Goal: Task Accomplishment & Management: Manage account settings

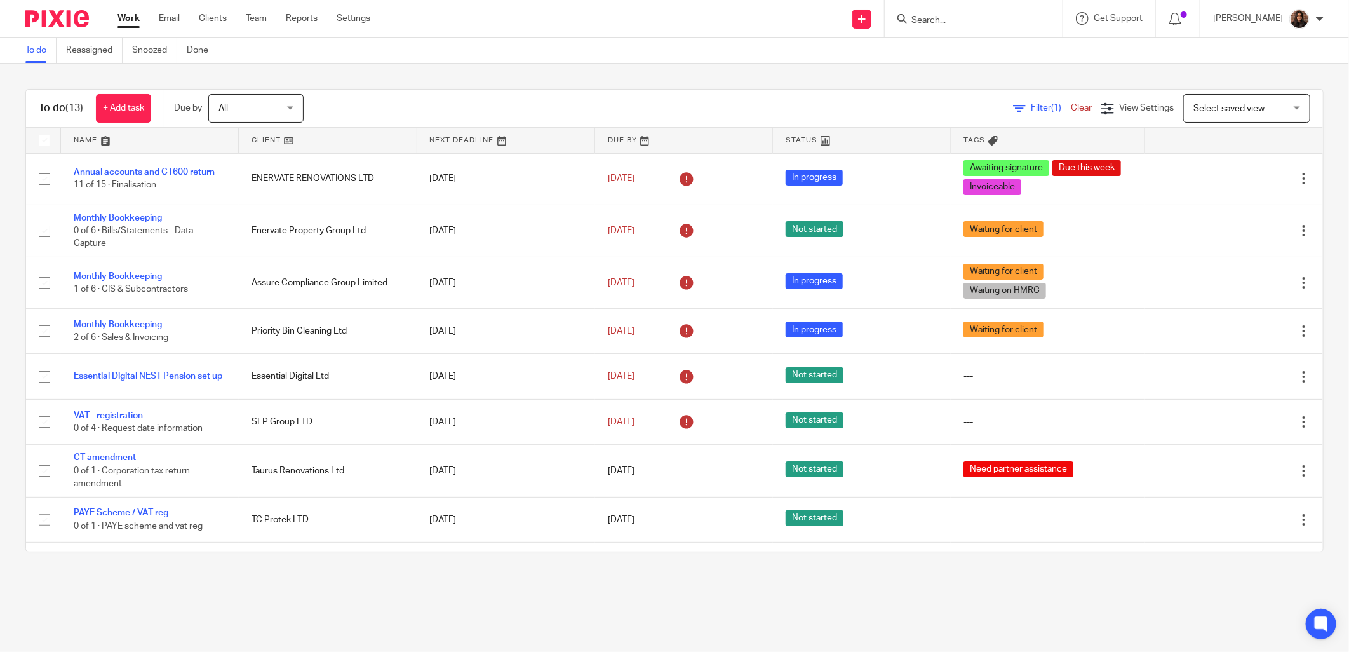
click at [911, 8] on div at bounding box center [974, 18] width 178 height 37
drag, startPoint x: 933, startPoint y: 22, endPoint x: 996, endPoint y: 28, distance: 63.2
click at [934, 22] on input "Search" at bounding box center [967, 20] width 114 height 11
type input "tc"
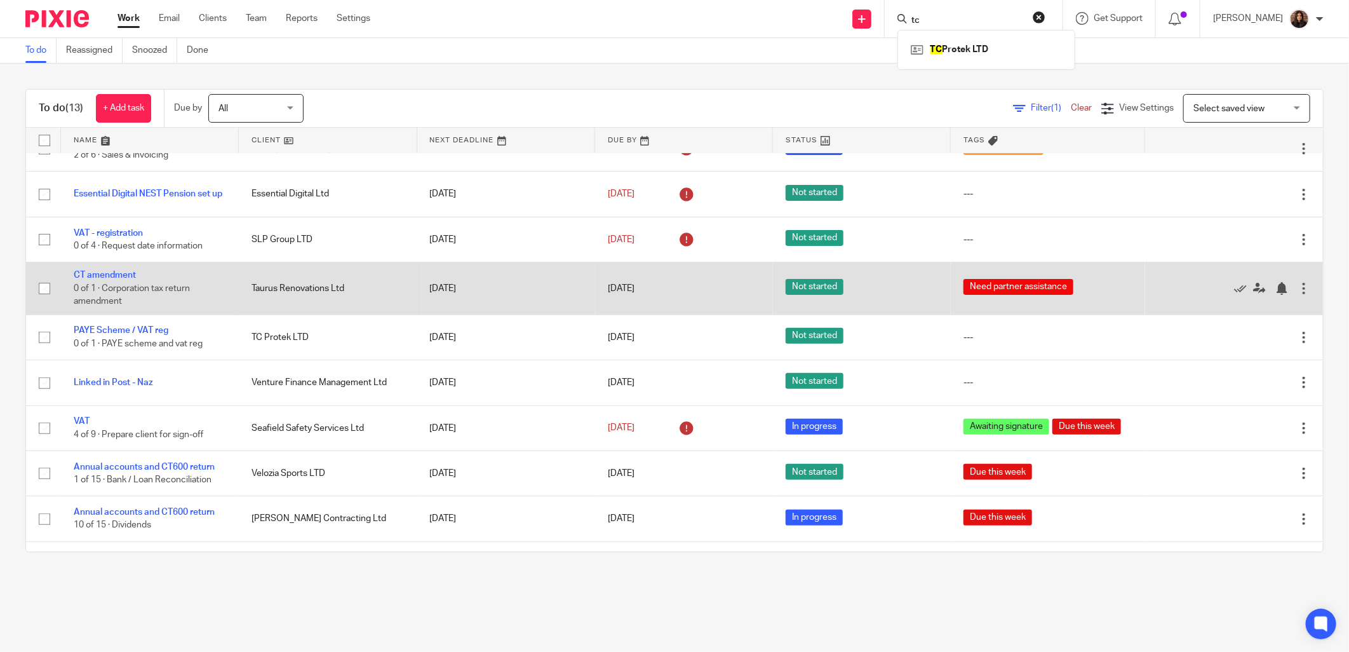
scroll to position [221, 0]
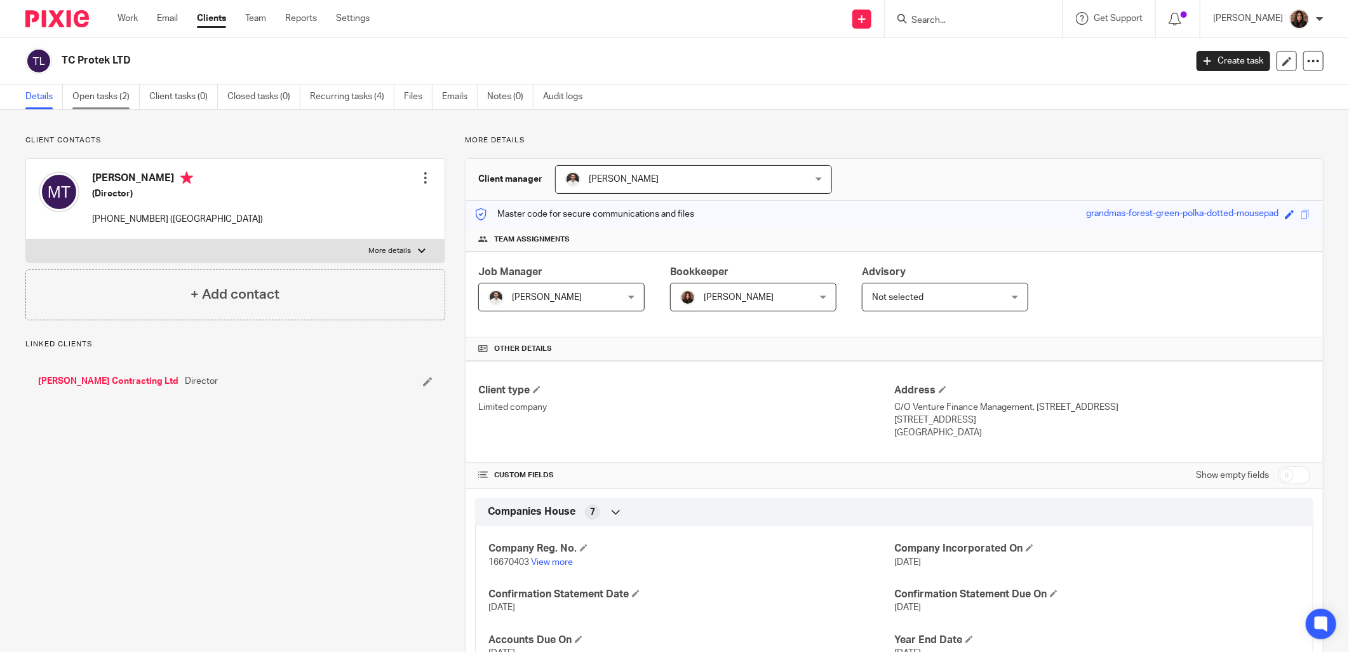
click at [124, 97] on link "Open tasks (2)" at bounding box center [105, 96] width 67 height 25
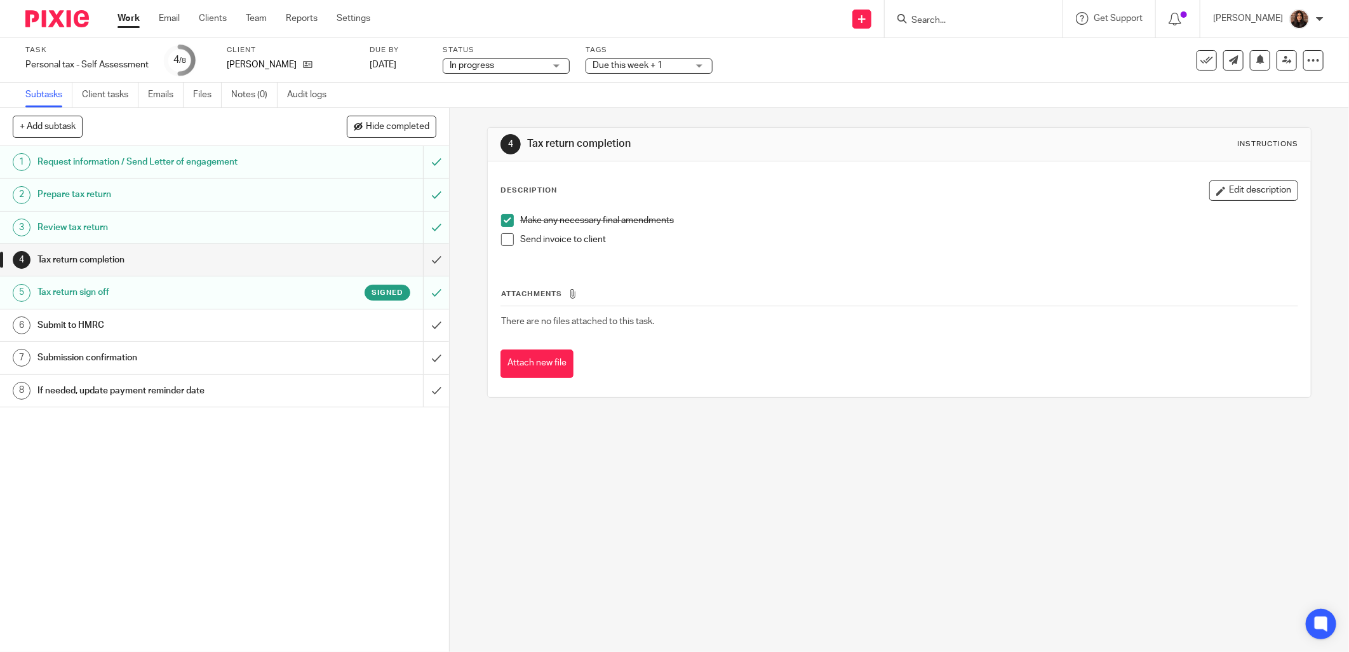
drag, startPoint x: 508, startPoint y: 240, endPoint x: 480, endPoint y: 252, distance: 30.4
click at [508, 240] on span at bounding box center [507, 239] width 13 height 13
click at [424, 257] on input "submit" at bounding box center [224, 260] width 449 height 32
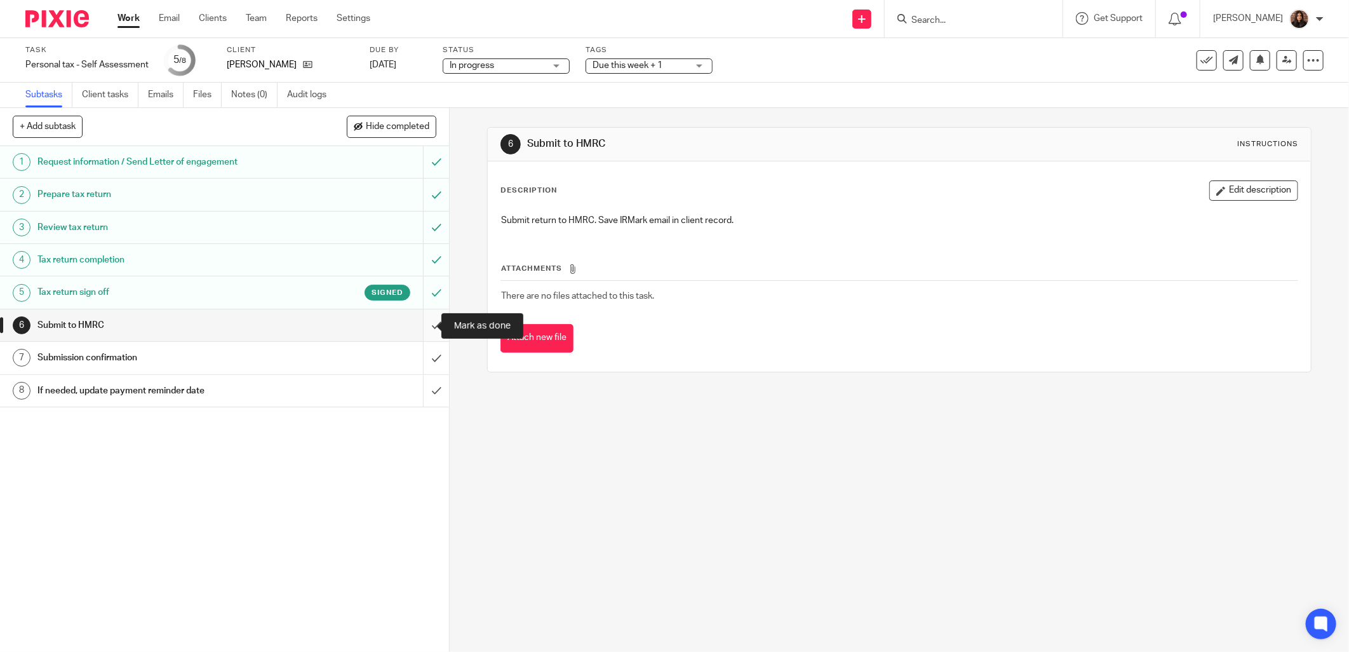
click at [421, 321] on input "submit" at bounding box center [224, 325] width 449 height 32
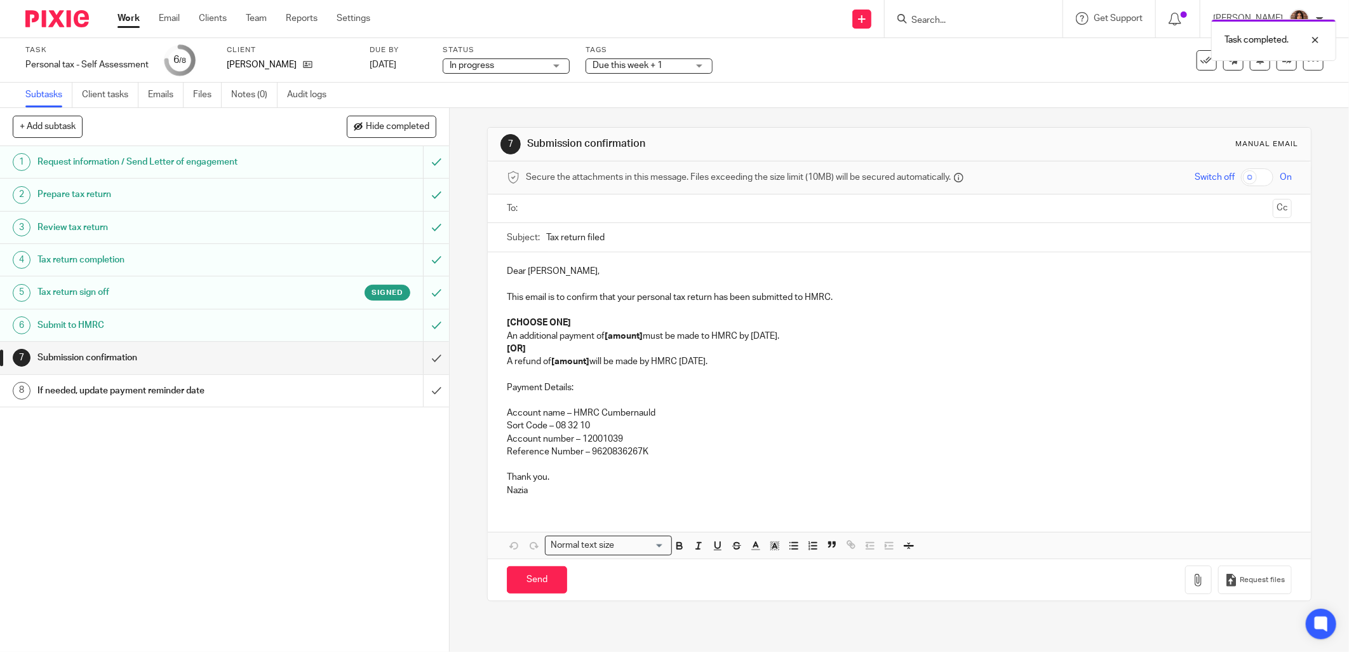
click at [324, 395] on div "If needed, update payment reminder date" at bounding box center [223, 390] width 373 height 19
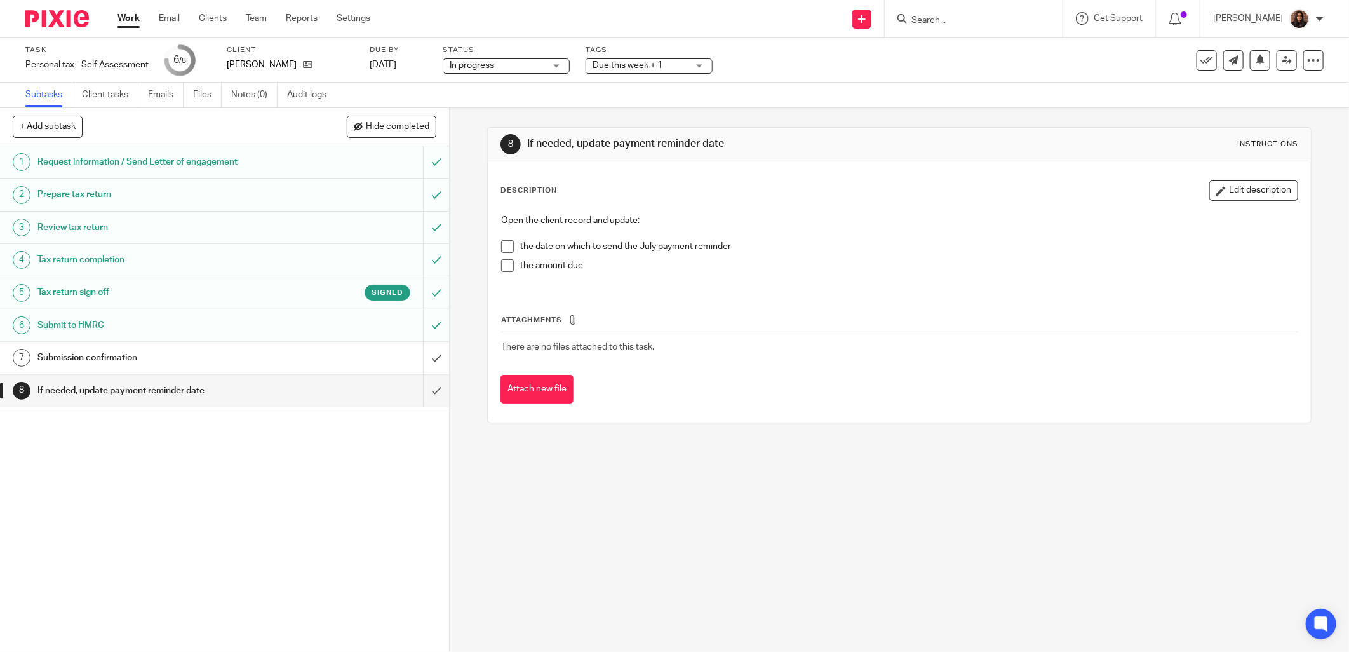
click at [297, 360] on div "Submission confirmation" at bounding box center [223, 357] width 373 height 19
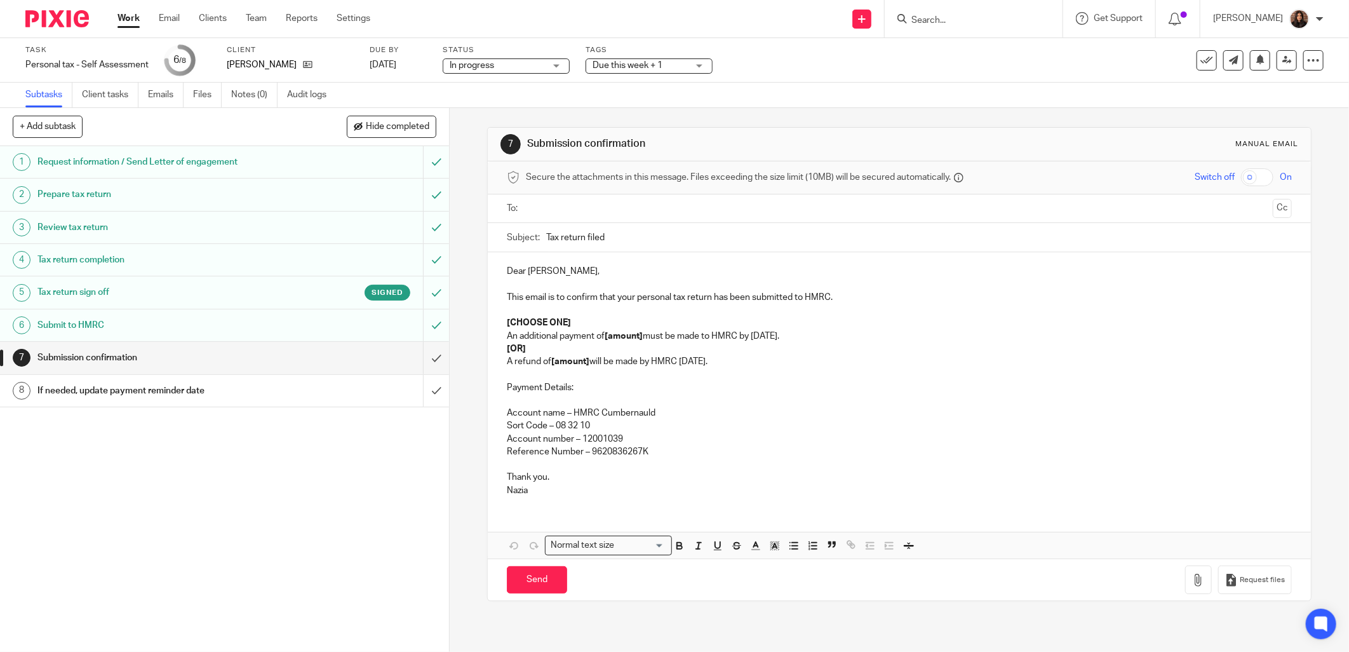
click at [554, 201] on ul at bounding box center [900, 208] width 746 height 21
click at [546, 205] on input "text" at bounding box center [900, 208] width 738 height 15
click at [611, 238] on input "Tax return filed" at bounding box center [919, 240] width 746 height 29
click at [546, 245] on input "Tax return filed" at bounding box center [919, 240] width 746 height 29
click at [644, 240] on input "24/25 Tax return filed" at bounding box center [919, 240] width 746 height 29
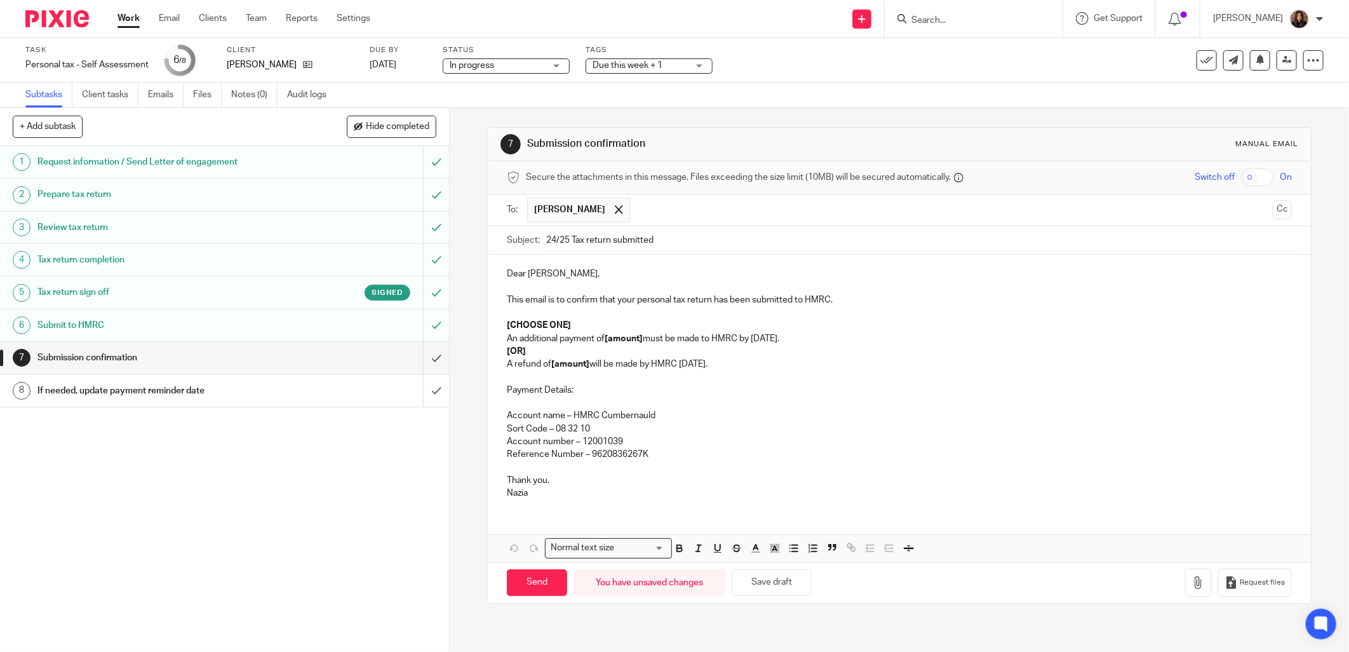
type input "24/25 Tax return submitted"
drag, startPoint x: 551, startPoint y: 273, endPoint x: 470, endPoint y: 278, distance: 80.8
click at [471, 278] on div "7 Submission confirmation Manual email Secure the attachments in this message. …" at bounding box center [900, 380] width 900 height 544
click at [635, 299] on p "This email is to confirm that your personal tax return has been submitted to HM…" at bounding box center [899, 300] width 785 height 13
drag, startPoint x: 525, startPoint y: 349, endPoint x: 496, endPoint y: 349, distance: 29.2
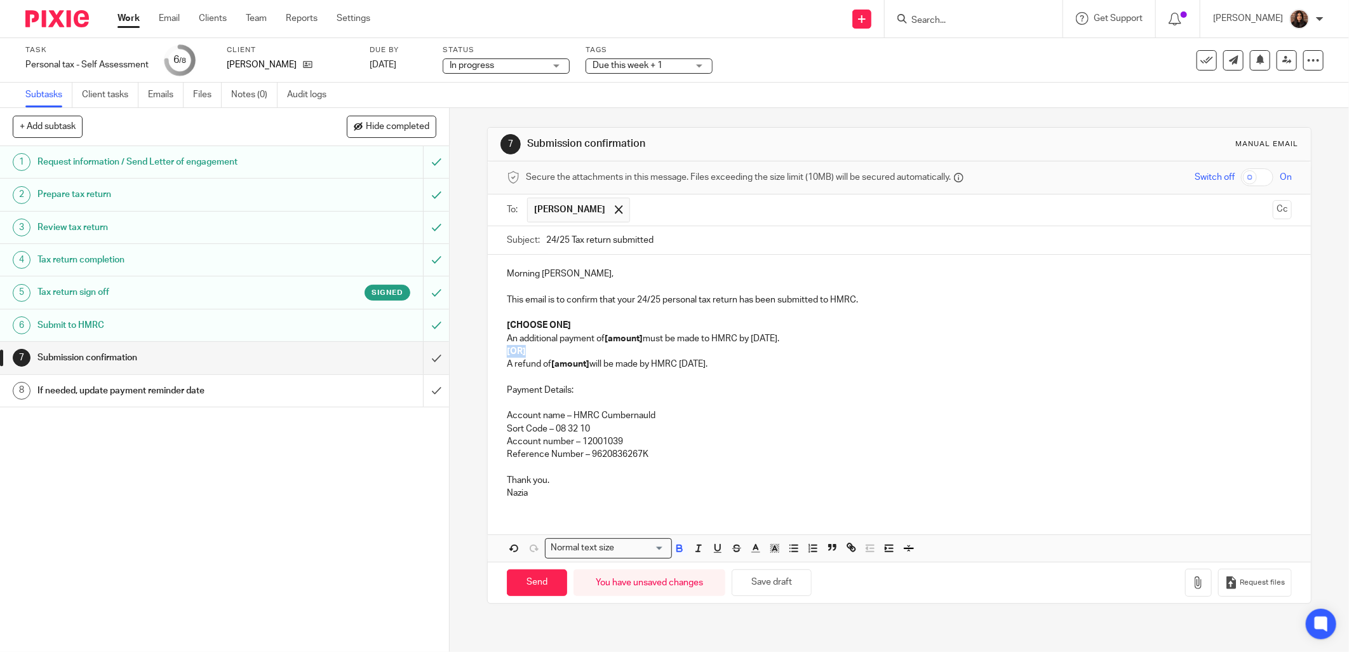
click at [496, 349] on div "Morning Keith, This email is to confirm that your 24/25 personal tax return has…" at bounding box center [899, 382] width 823 height 254
drag, startPoint x: 571, startPoint y: 324, endPoint x: 475, endPoint y: 325, distance: 95.3
click at [475, 325] on div "7 Submission confirmation Manual email Secure the attachments in this message. …" at bounding box center [900, 380] width 900 height 544
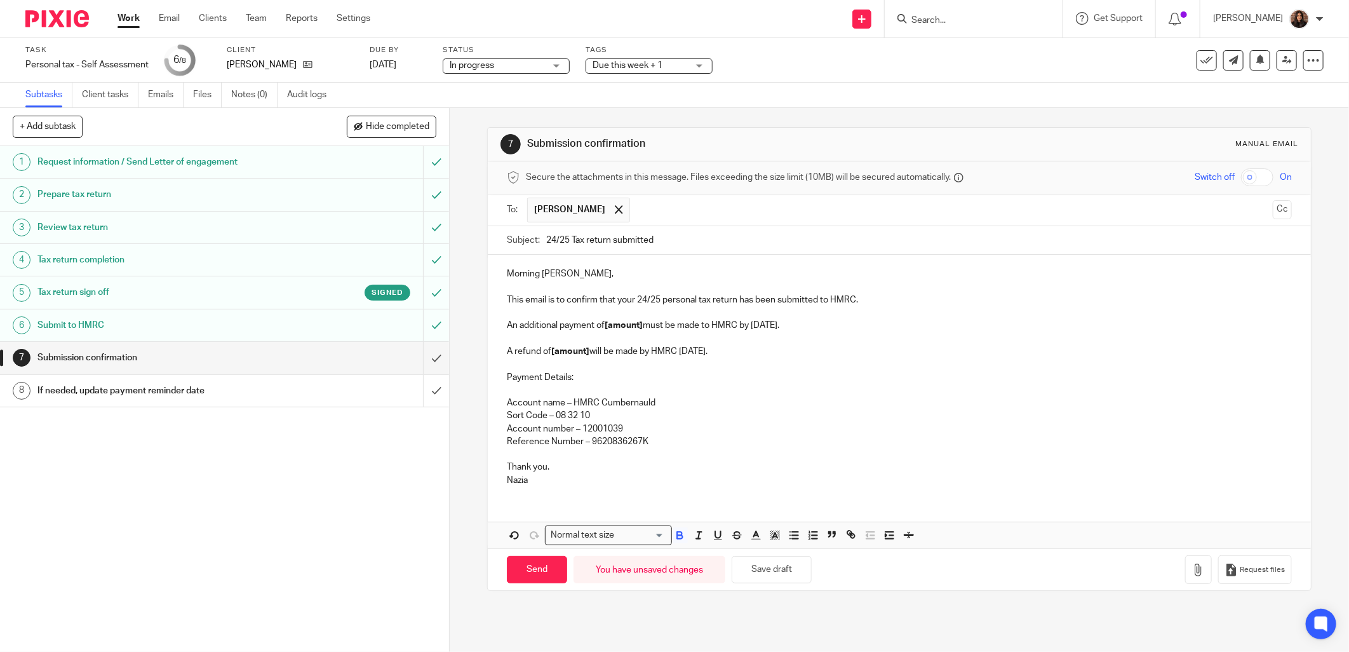
drag, startPoint x: 722, startPoint y: 353, endPoint x: 490, endPoint y: 355, distance: 231.3
click at [490, 355] on div "Morning Keith, This email is to confirm that your 24/25 personal tax return has…" at bounding box center [899, 375] width 823 height 241
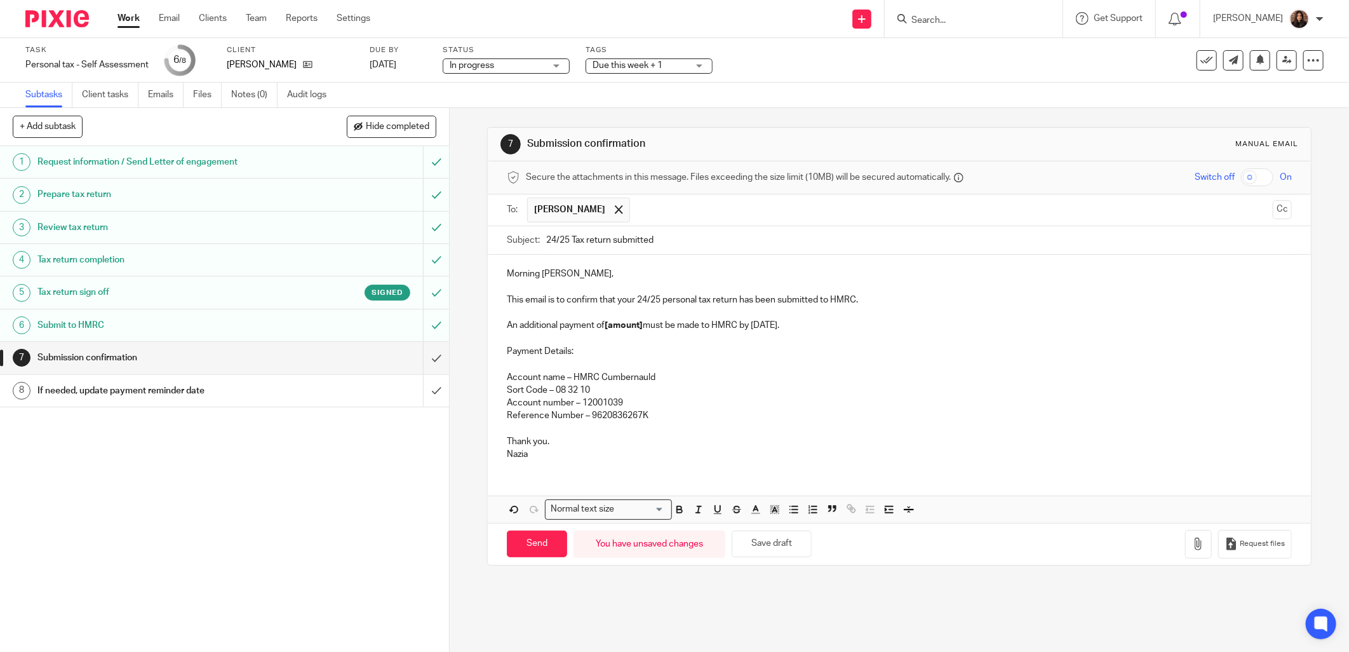
click at [557, 325] on p "An additional payment of [amount] must be made to HMRC by 31 January." at bounding box center [899, 325] width 785 height 13
click at [593, 324] on strong "[amount]" at bounding box center [579, 325] width 38 height 9
click at [772, 323] on p "A payment of [£3,331.25] must be made to HMRC by 31 January." at bounding box center [899, 325] width 785 height 13
drag, startPoint x: 574, startPoint y: 351, endPoint x: 500, endPoint y: 351, distance: 74.3
click at [500, 351] on div "Morning Keith, This email is to confirm that your 24/25 personal tax return has…" at bounding box center [899, 362] width 823 height 215
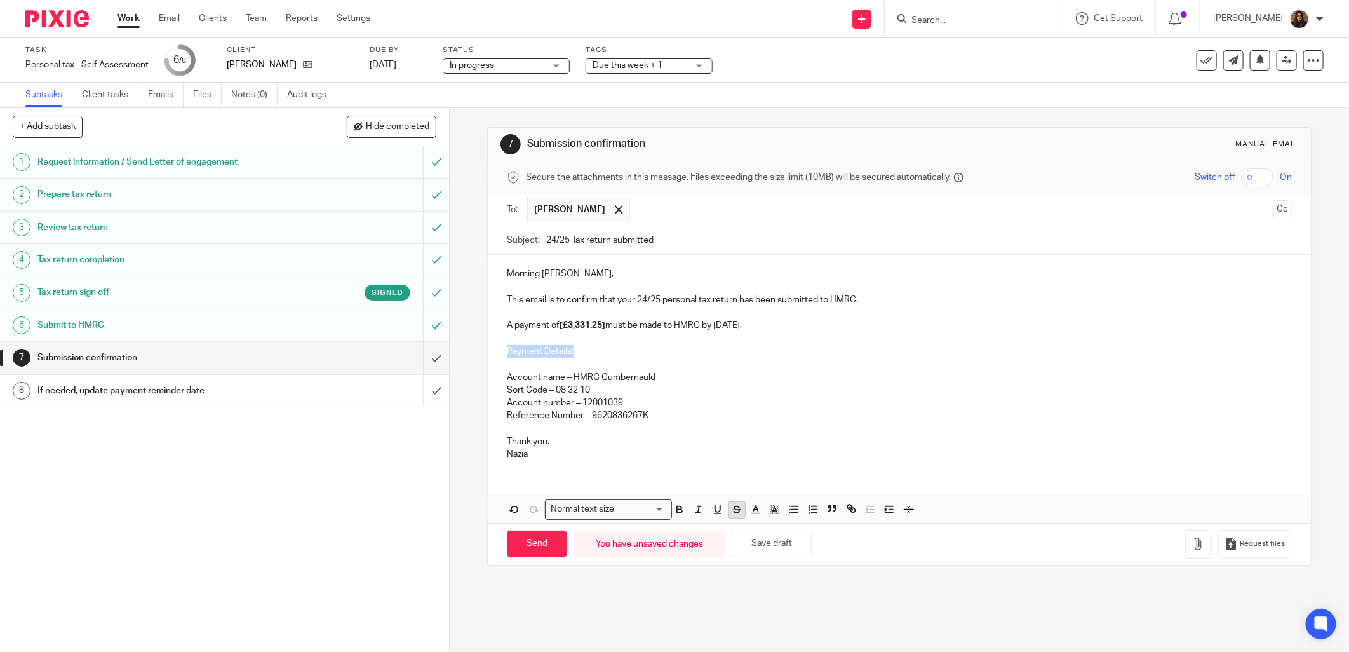
drag, startPoint x: 677, startPoint y: 509, endPoint x: 736, endPoint y: 508, distance: 59.1
click at [677, 508] on icon "button" at bounding box center [679, 509] width 11 height 11
click at [717, 508] on icon "button" at bounding box center [717, 509] width 5 height 6
click at [670, 385] on p "Account name – HMRC Cumbernauld Sort Code – 08 32 10" at bounding box center [899, 384] width 785 height 26
click at [553, 442] on p "Thank you." at bounding box center [899, 441] width 785 height 13
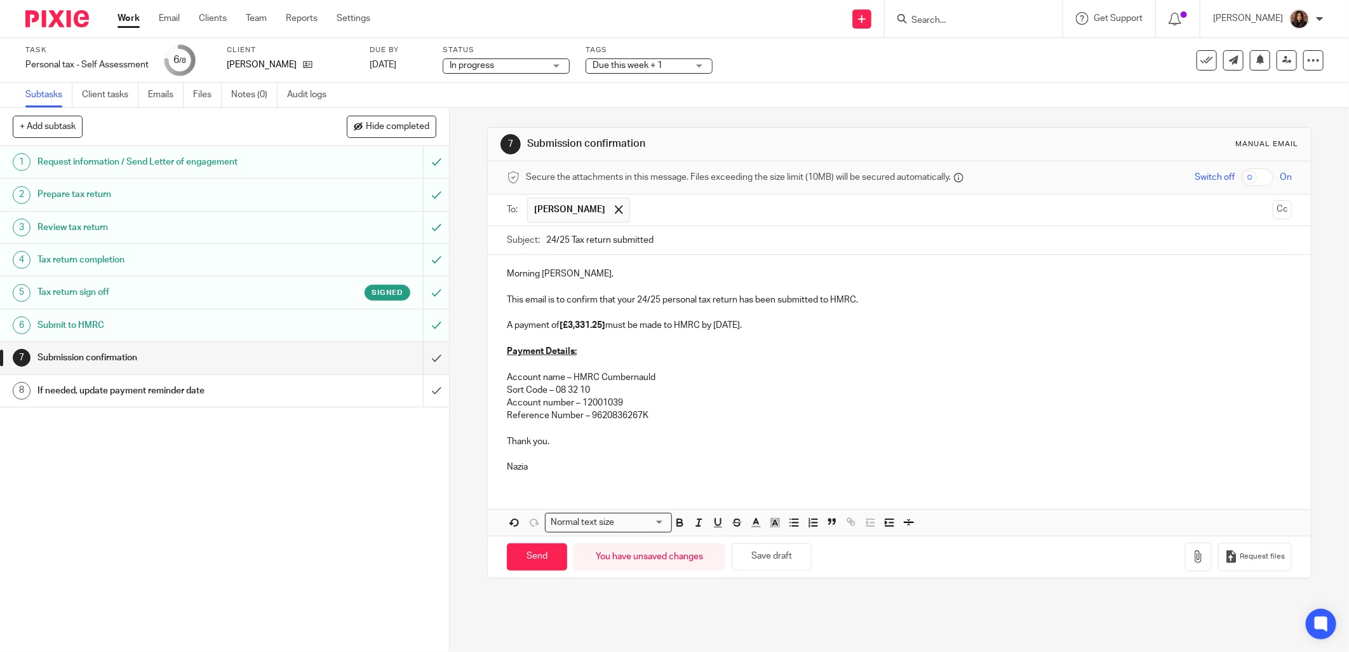
click at [531, 466] on p "Nazia" at bounding box center [899, 467] width 785 height 13
click at [545, 442] on p "Thank you." at bounding box center [899, 441] width 785 height 13
click at [581, 462] on p "Nazia Mahmood." at bounding box center [899, 467] width 785 height 13
click at [1193, 554] on icon "button" at bounding box center [1199, 556] width 13 height 13
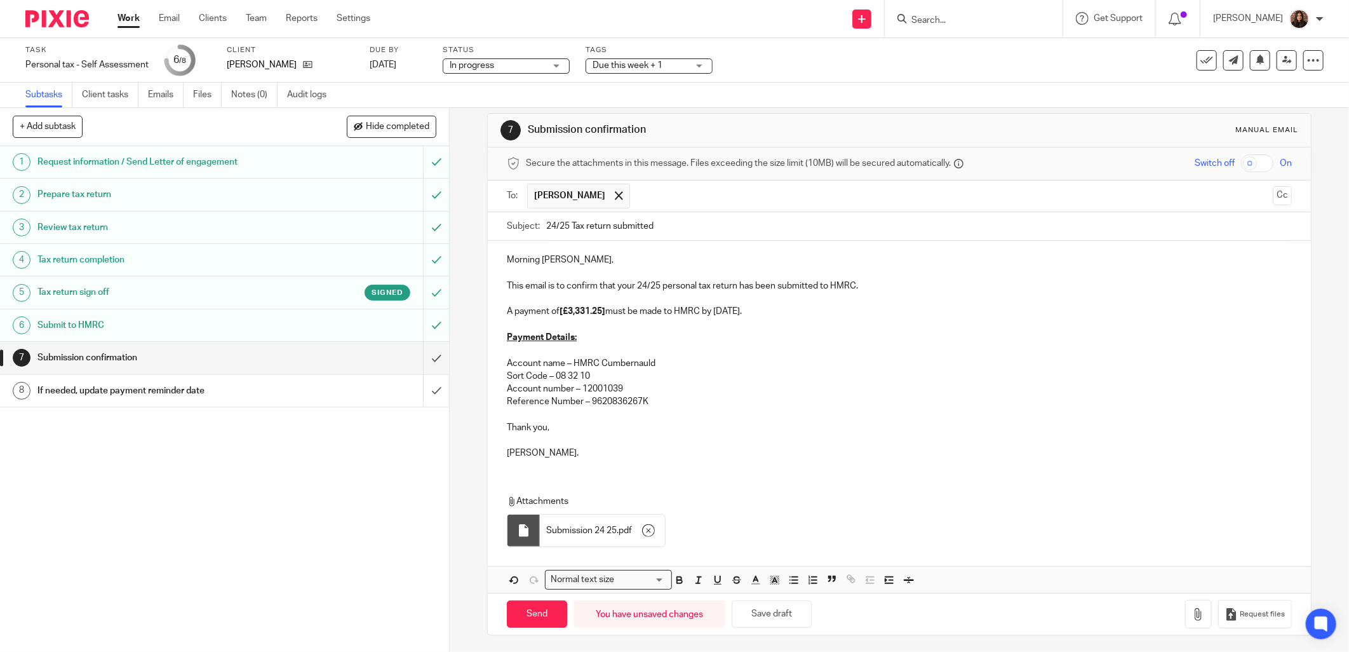
scroll to position [17, 0]
click at [518, 602] on input "Send" at bounding box center [537, 611] width 60 height 27
type input "Sent"
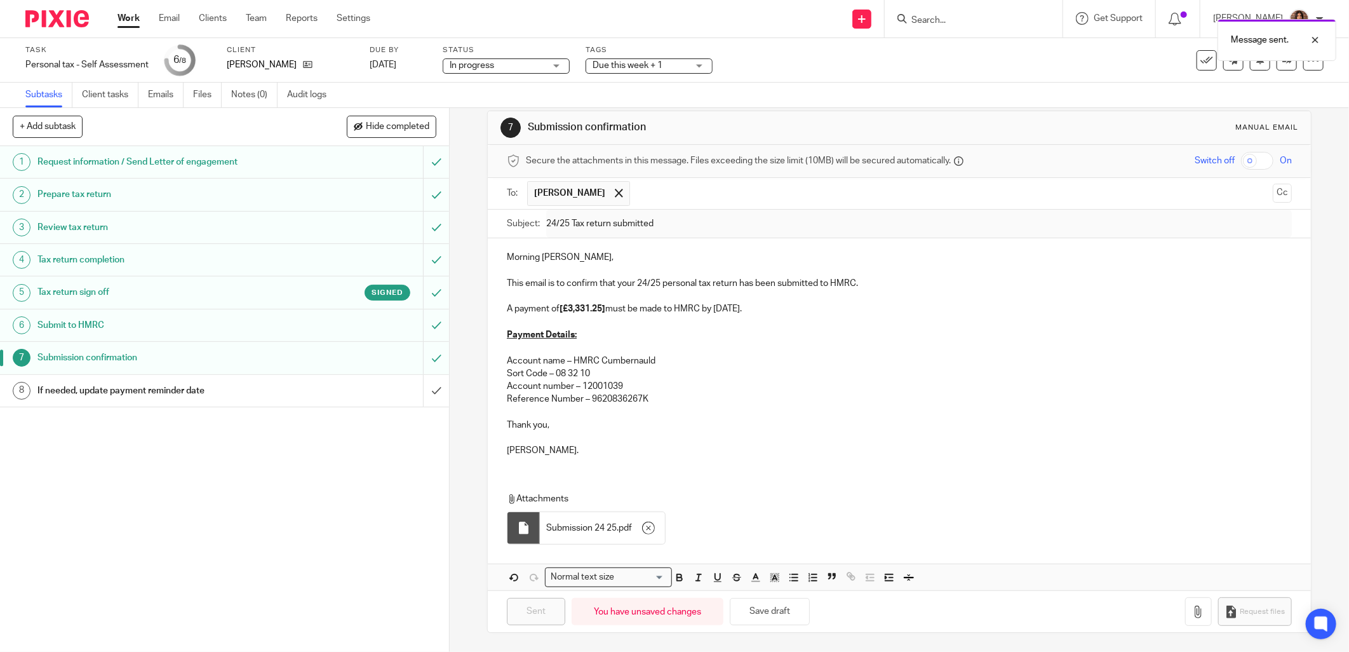
click at [348, 385] on div "If needed, update payment reminder date" at bounding box center [223, 390] width 373 height 19
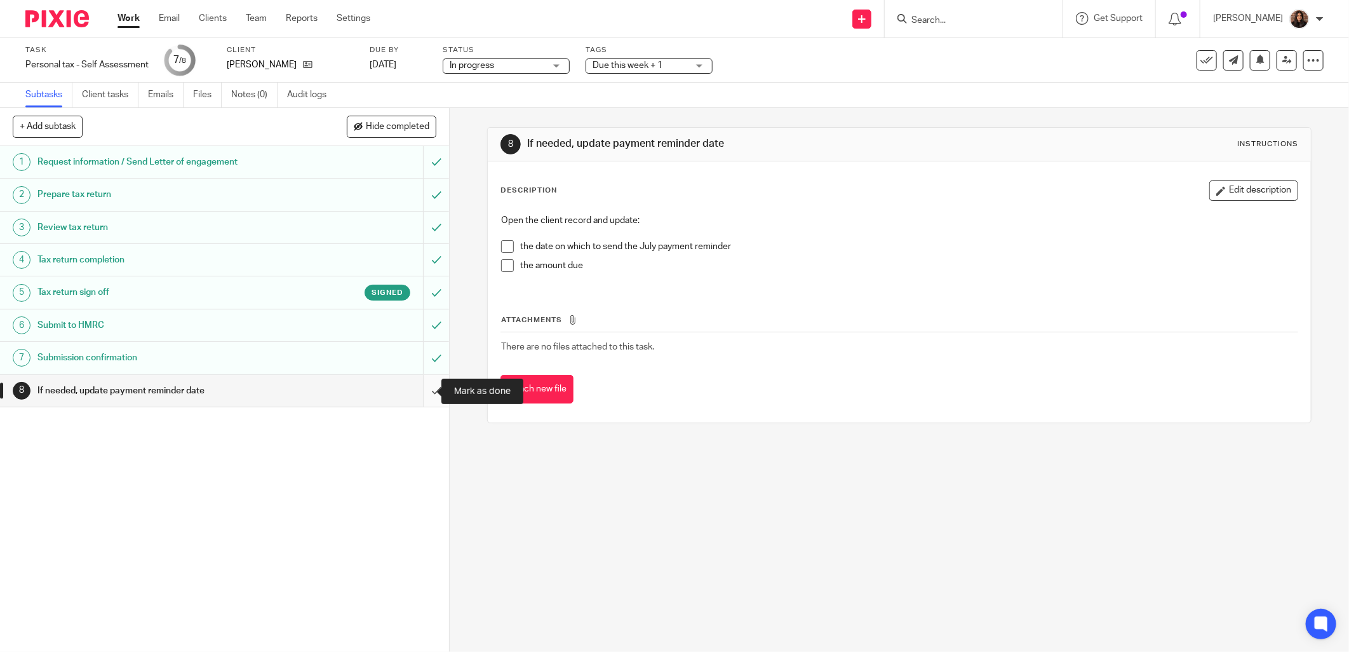
click at [427, 390] on input "submit" at bounding box center [224, 391] width 449 height 32
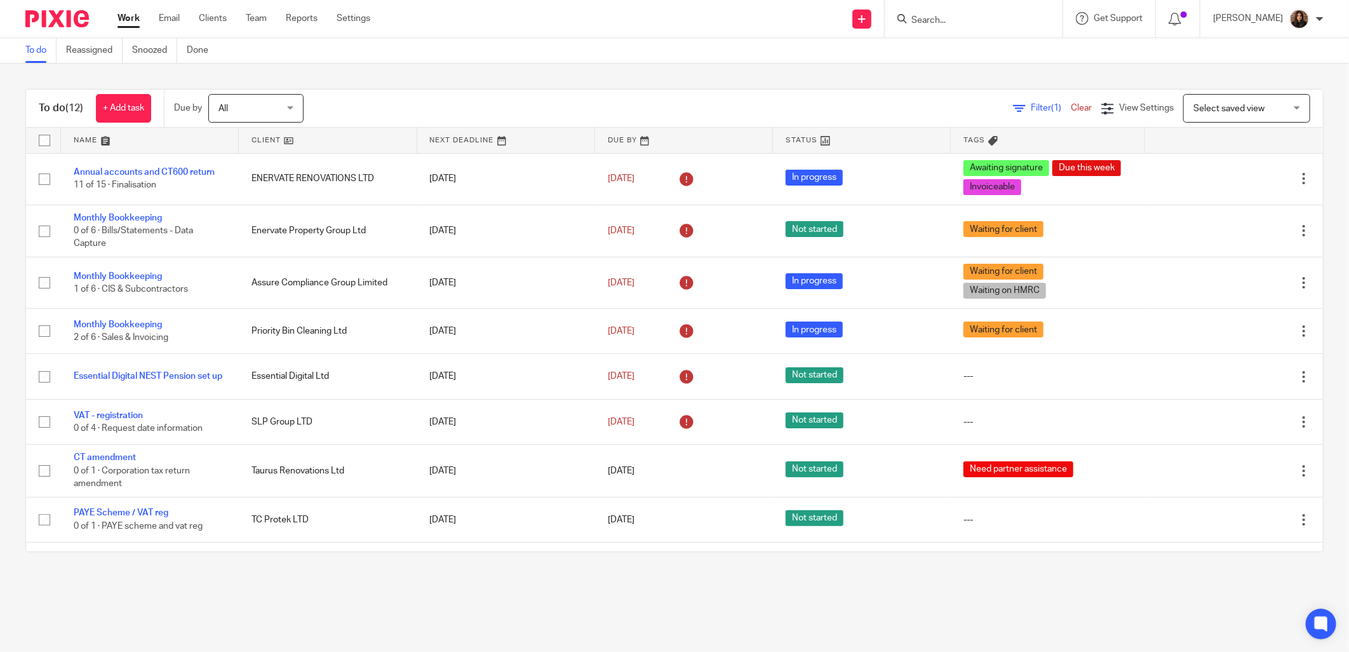
scroll to position [175, 0]
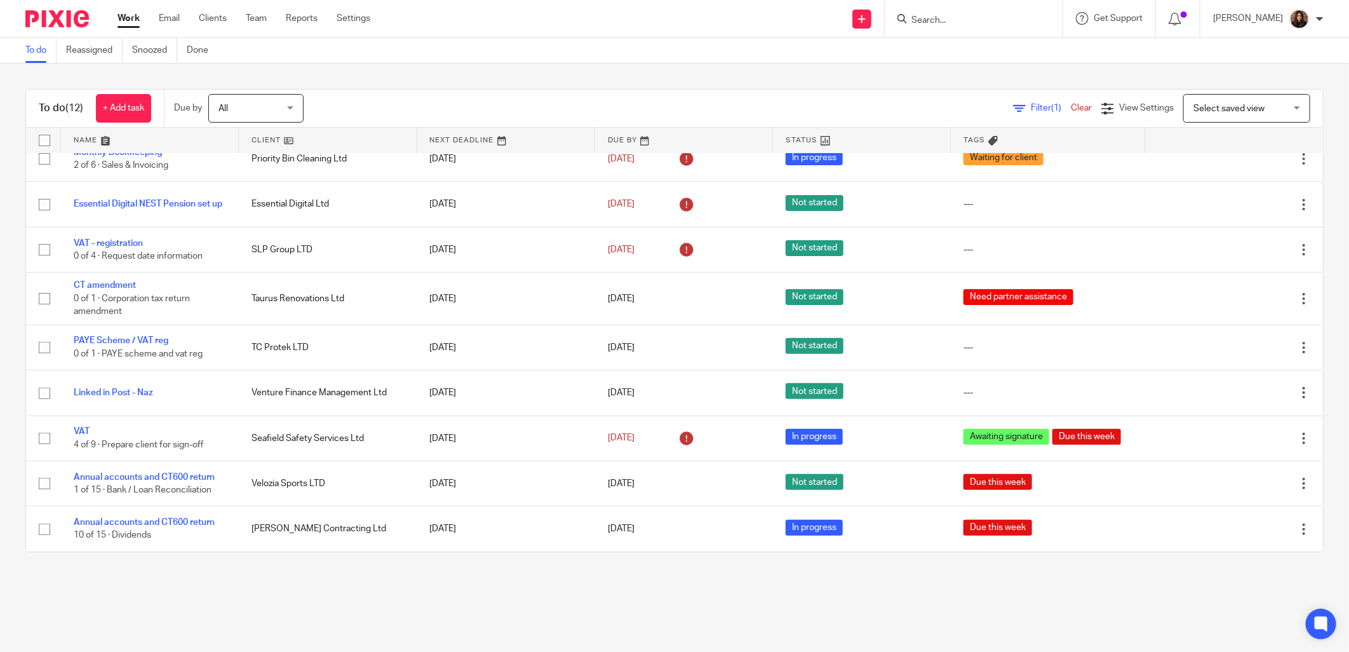
click at [379, 94] on div "Filter (1) Clear View Settings View Settings (1) Filters Clear Save Manage save…" at bounding box center [824, 108] width 997 height 29
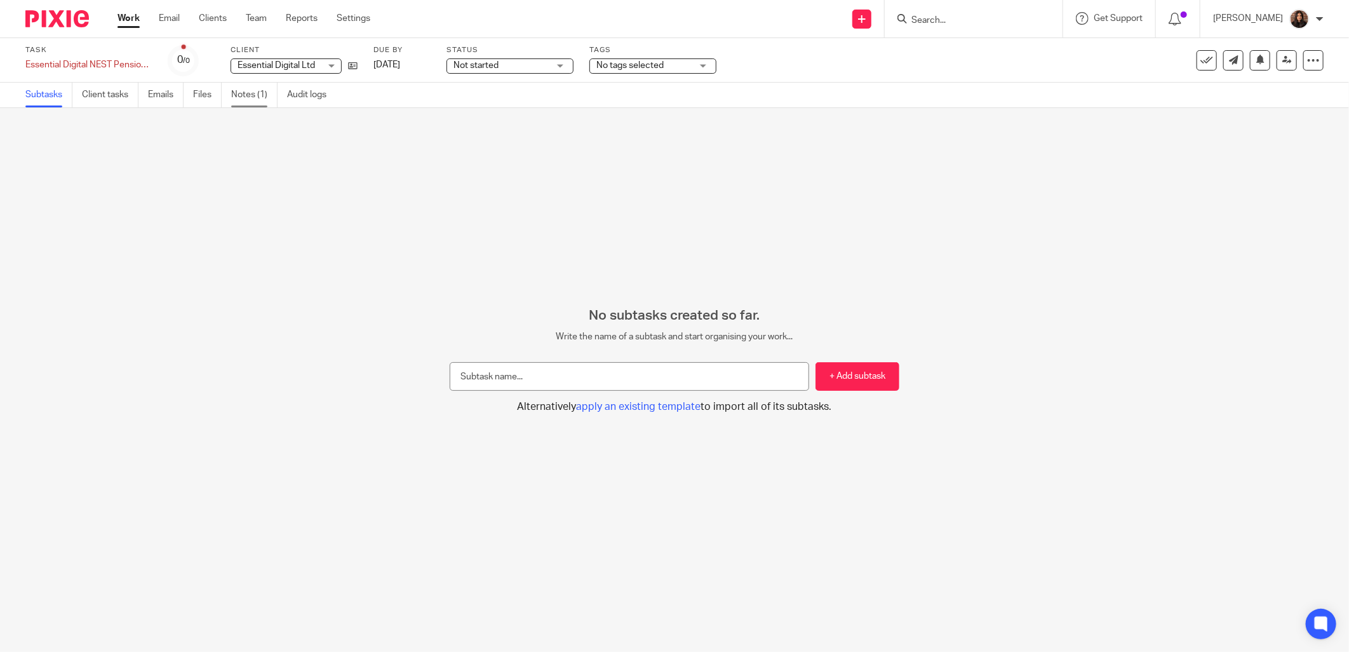
click at [268, 97] on link "Notes (1)" at bounding box center [254, 95] width 46 height 25
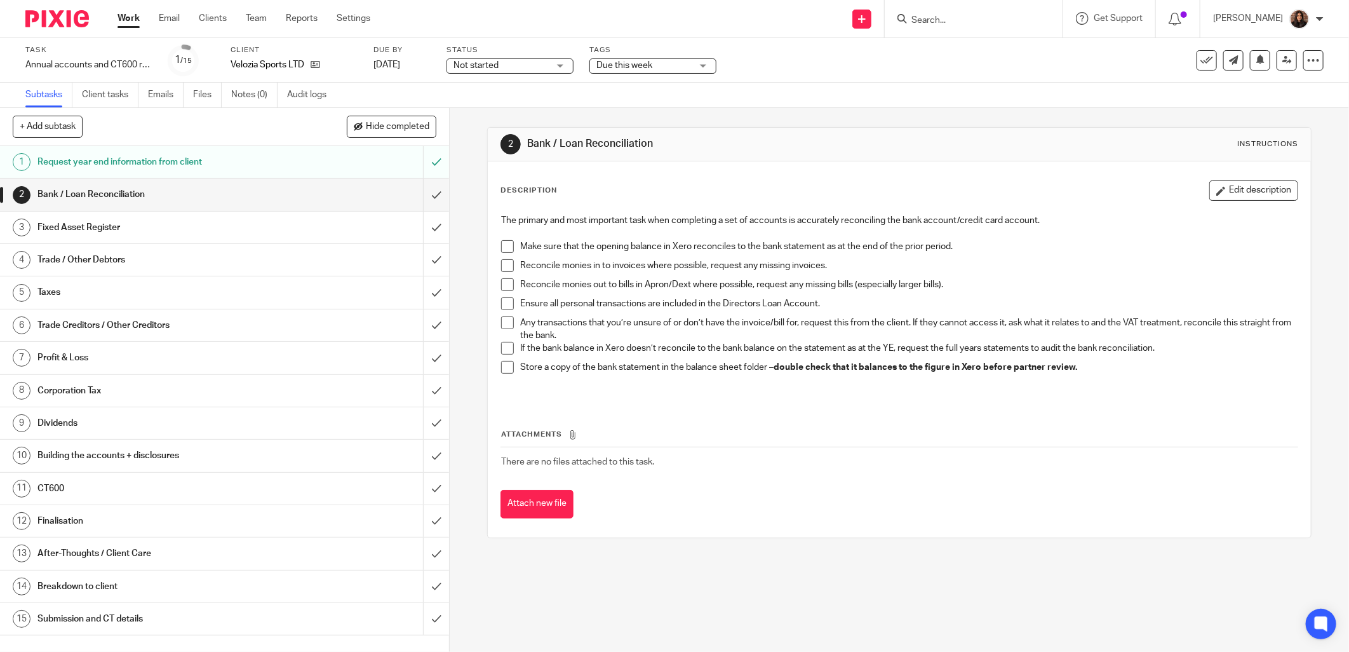
click at [504, 245] on span at bounding box center [507, 246] width 13 height 13
click at [495, 262] on div "The primary and most important task when completing a set of accounts is accura…" at bounding box center [899, 305] width 809 height 194
drag, startPoint x: 494, startPoint y: 262, endPoint x: 504, endPoint y: 260, distance: 11.0
click at [504, 260] on span at bounding box center [507, 265] width 13 height 13
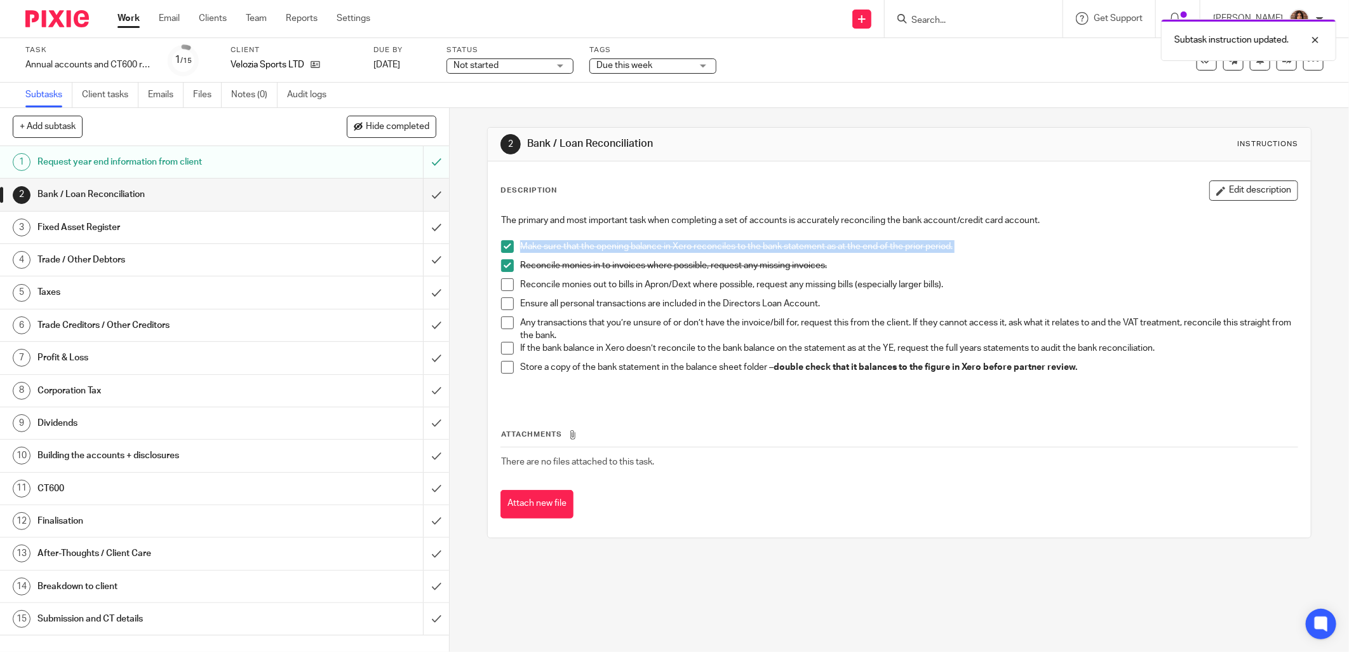
click at [502, 282] on span at bounding box center [507, 284] width 13 height 13
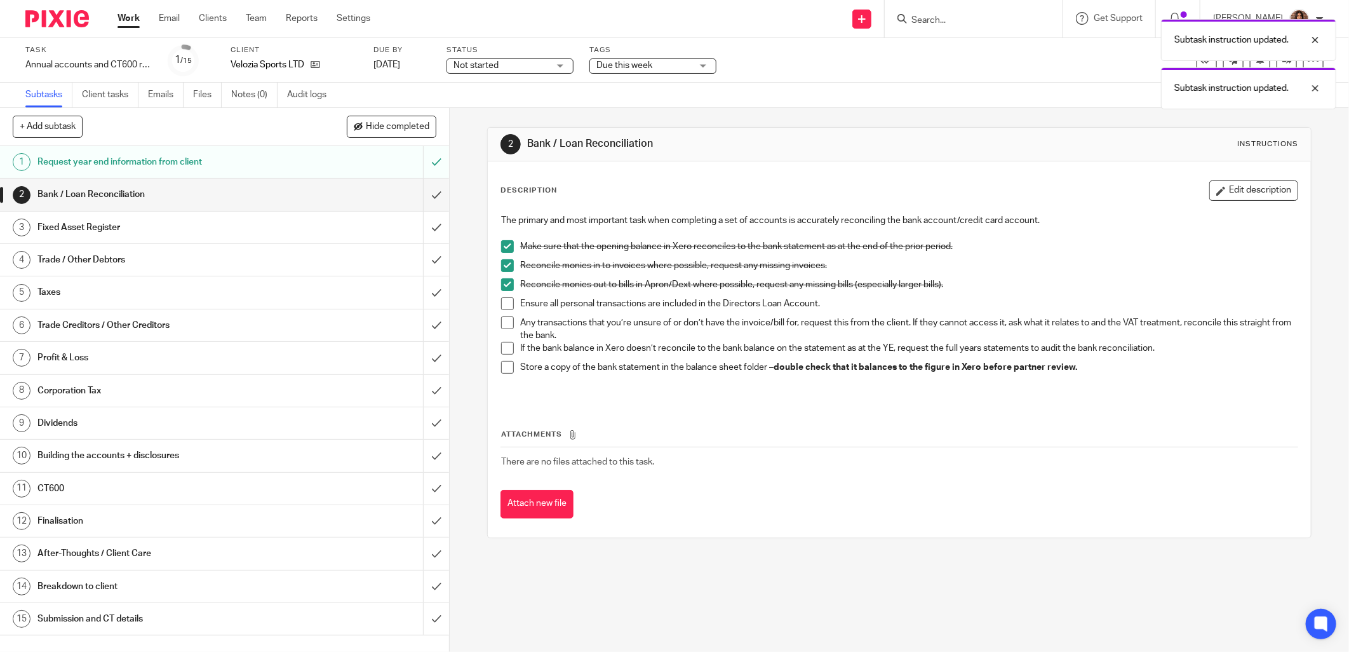
click at [918, 266] on p "Reconcile monies in to invoices where possible, request any missing invoices." at bounding box center [909, 265] width 778 height 13
click at [501, 305] on span at bounding box center [507, 303] width 13 height 13
click at [501, 321] on span at bounding box center [507, 322] width 13 height 13
click at [506, 348] on span at bounding box center [507, 348] width 13 height 13
click at [504, 367] on span at bounding box center [507, 367] width 13 height 13
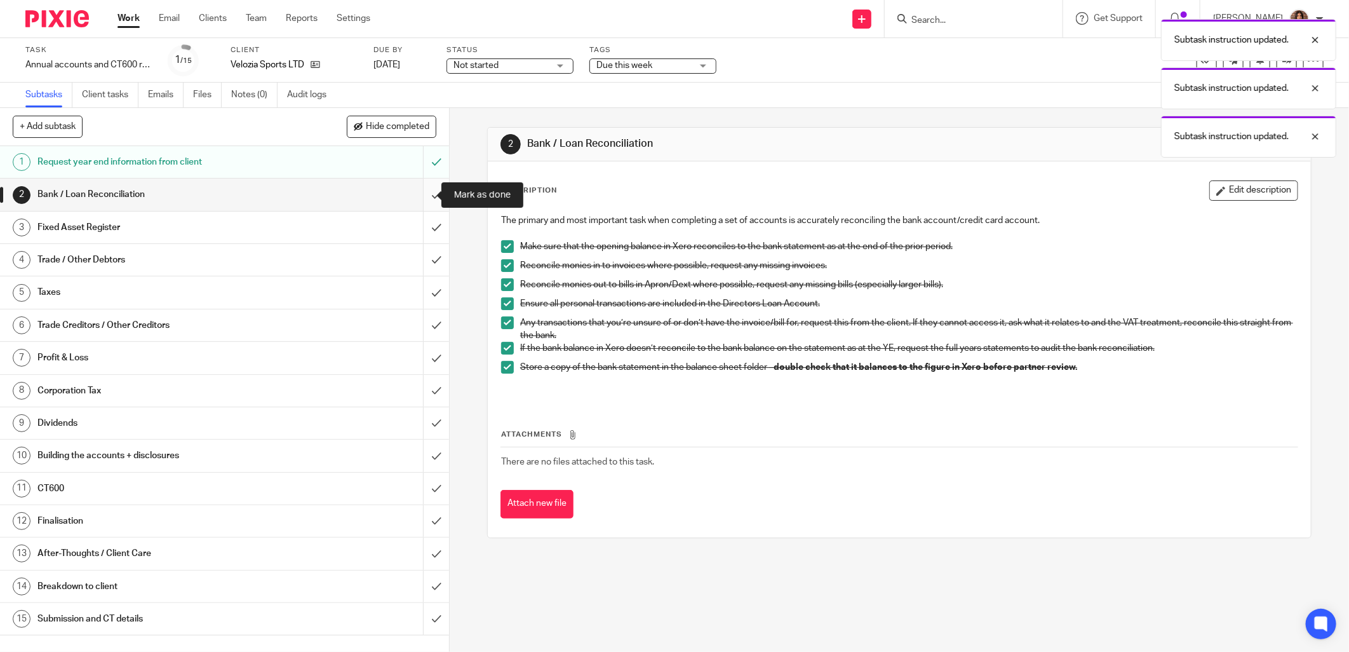
click at [419, 194] on input "submit" at bounding box center [224, 195] width 449 height 32
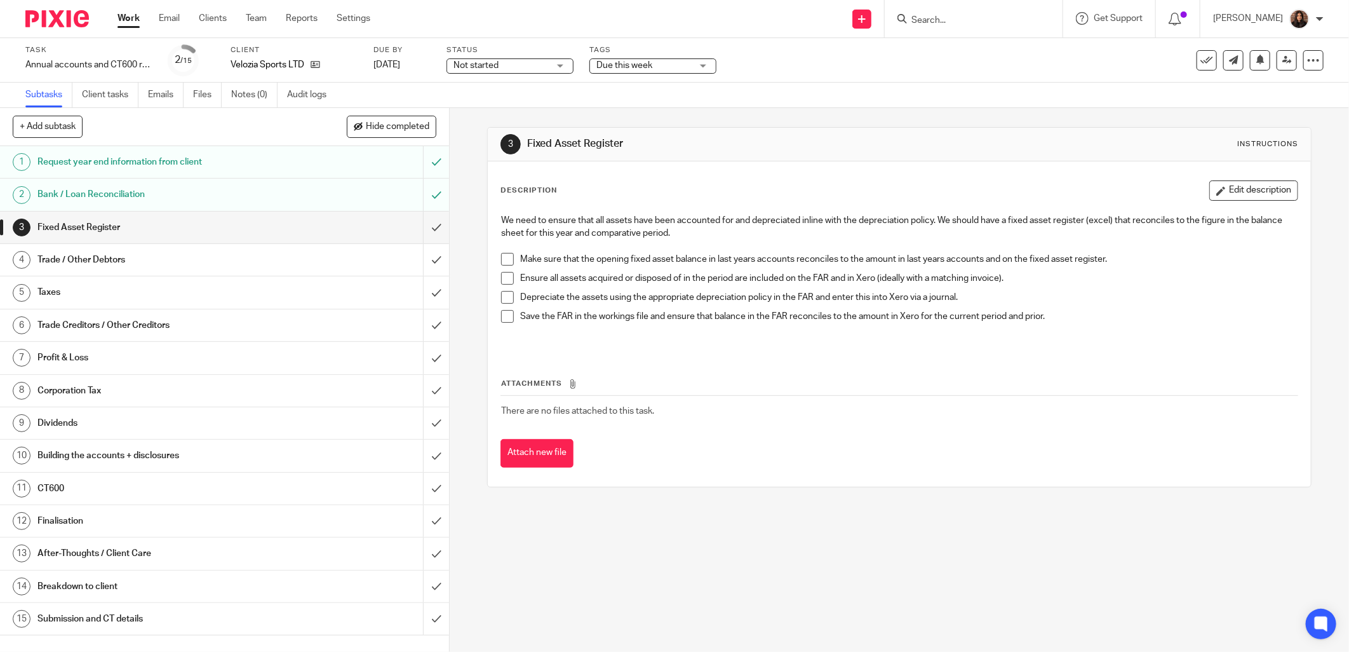
click at [502, 256] on span at bounding box center [507, 259] width 13 height 13
drag, startPoint x: 503, startPoint y: 278, endPoint x: 501, endPoint y: 303, distance: 25.5
click at [502, 280] on span at bounding box center [507, 278] width 13 height 13
click at [501, 296] on span at bounding box center [507, 297] width 13 height 13
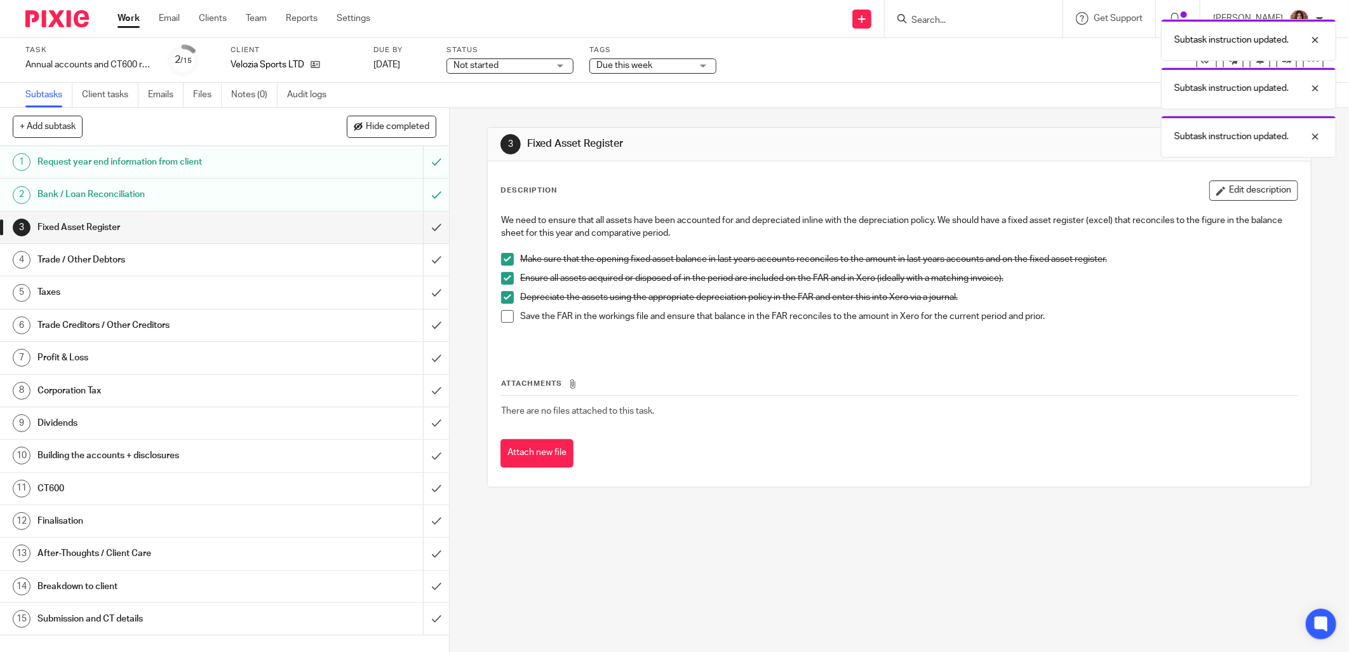
click at [503, 316] on span at bounding box center [507, 316] width 13 height 13
click at [421, 223] on input "submit" at bounding box center [224, 228] width 449 height 32
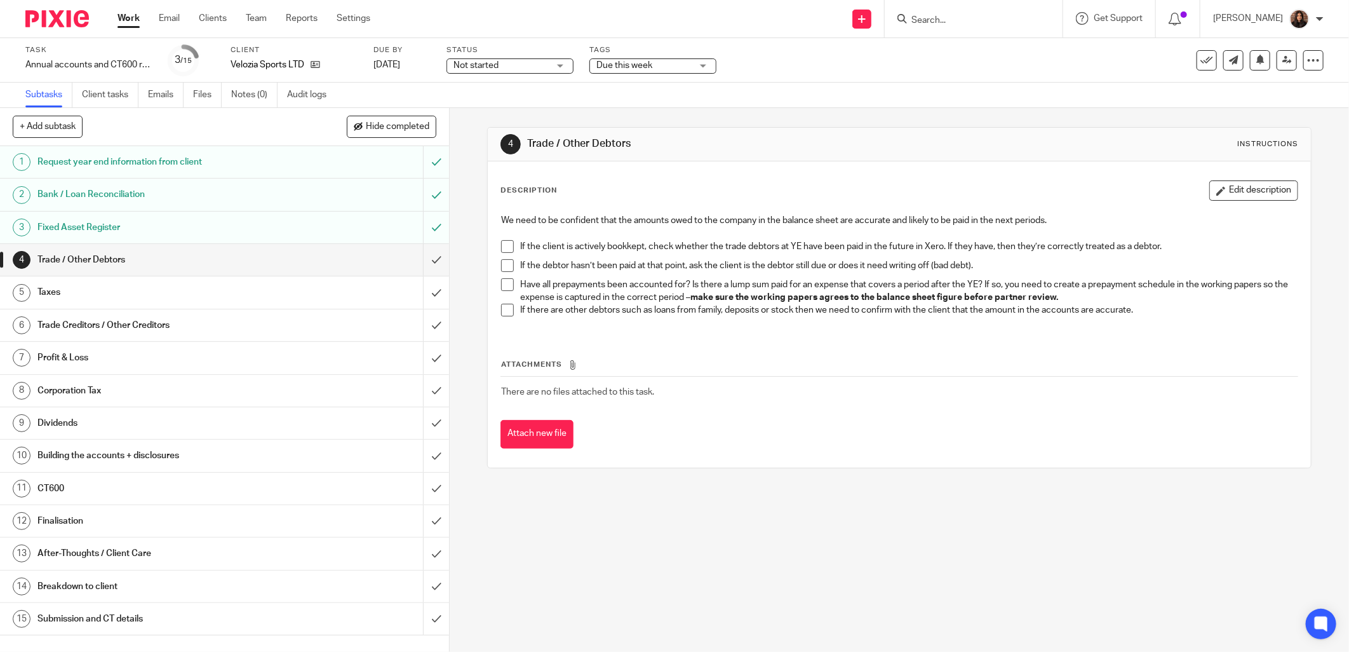
click at [503, 245] on span at bounding box center [507, 246] width 13 height 13
click at [504, 258] on li "If the client is actively bookkept, check whether the trade debtors at YE have …" at bounding box center [899, 249] width 797 height 19
click at [502, 260] on span at bounding box center [507, 265] width 13 height 13
